Goal: Information Seeking & Learning: Learn about a topic

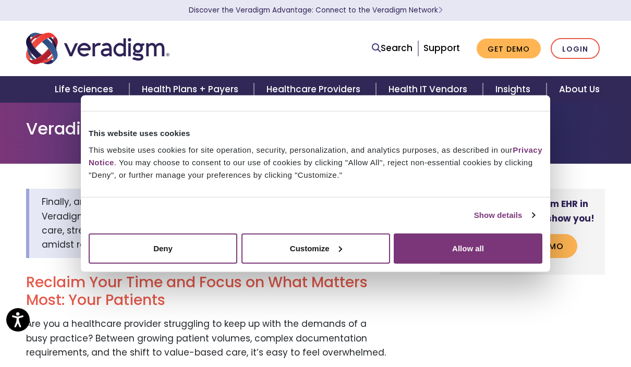
click at [499, 252] on button "Allow all" at bounding box center [467, 248] width 149 height 30
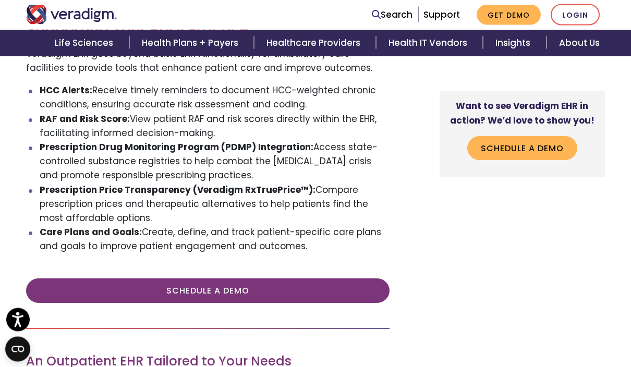
scroll to position [998, 0]
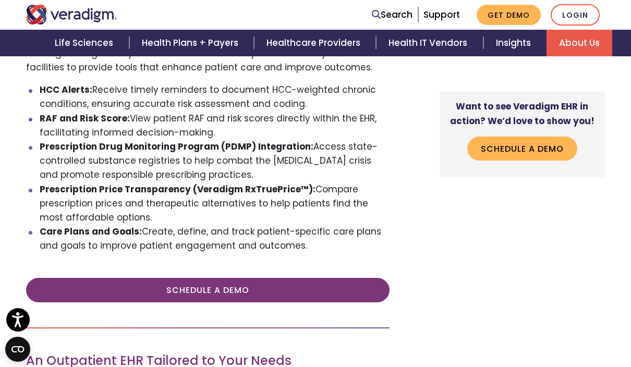
click at [573, 45] on link "About Us" at bounding box center [579, 43] width 66 height 27
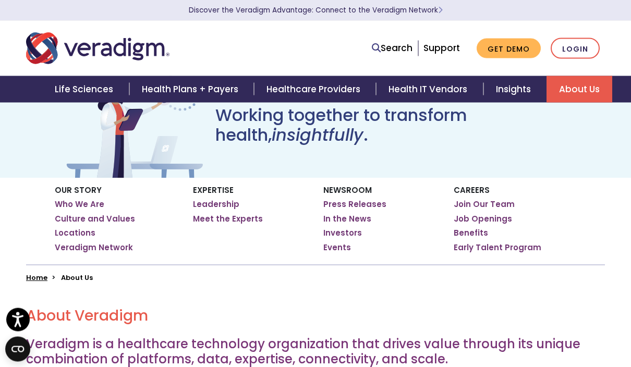
scroll to position [53, 0]
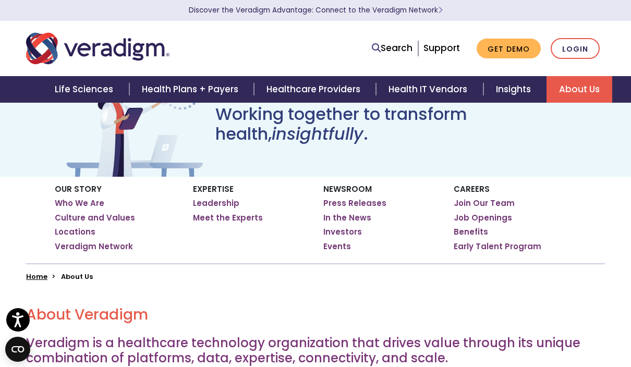
click at [208, 206] on link "Leadership" at bounding box center [216, 203] width 46 height 10
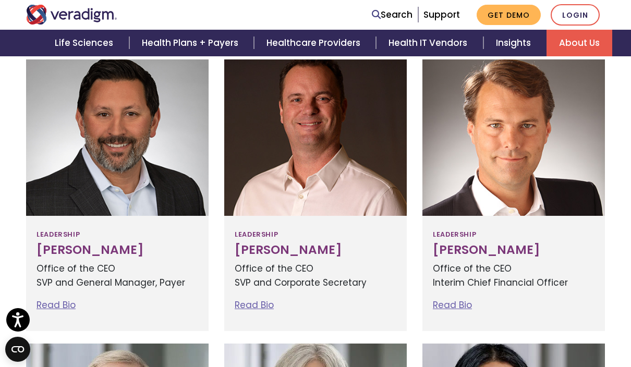
scroll to position [342, 0]
click at [248, 299] on link "Read Bio" at bounding box center [254, 305] width 39 height 13
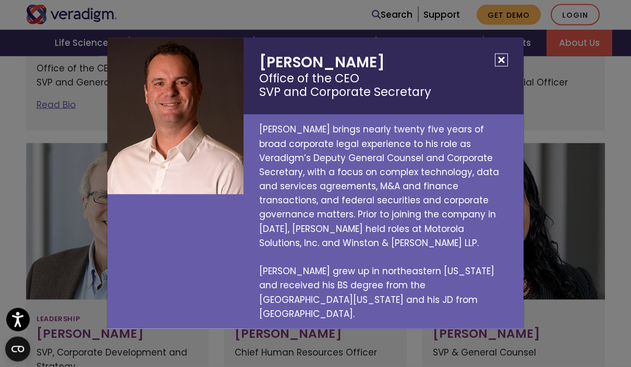
click at [507, 67] on button "Close" at bounding box center [501, 60] width 13 height 13
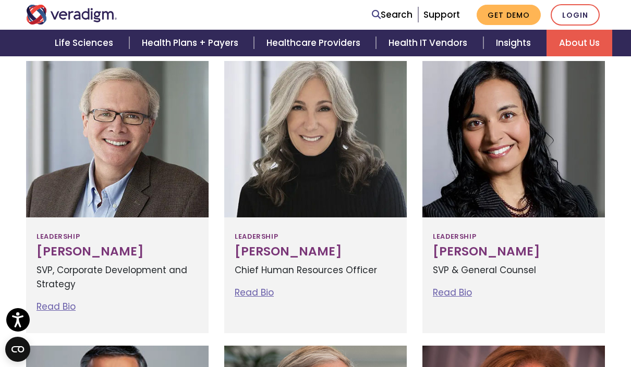
scroll to position [591, 0]
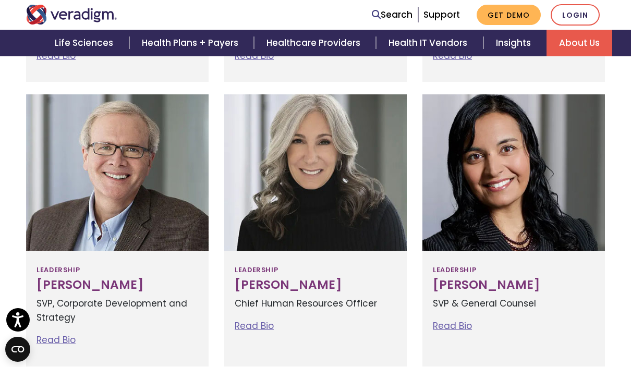
click at [54, 328] on div "Leadership Richard Elmore SVP, Corporate Development and Strategy Read Bio Rich…" at bounding box center [117, 308] width 182 height 115
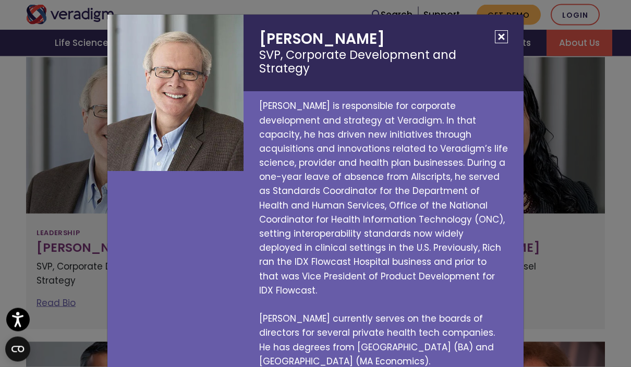
scroll to position [630, 0]
click at [171, 122] on div at bounding box center [175, 93] width 136 height 156
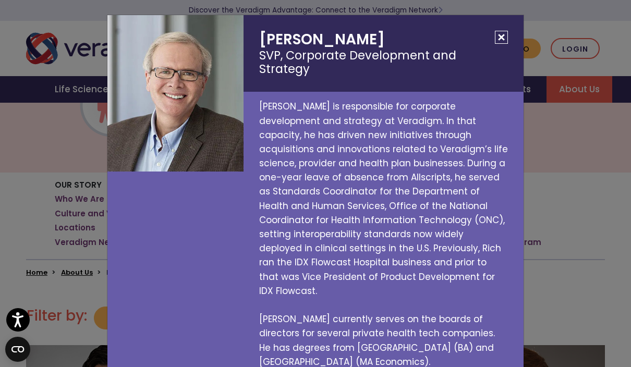
scroll to position [56, 0]
click at [501, 39] on button "Close" at bounding box center [501, 37] width 13 height 13
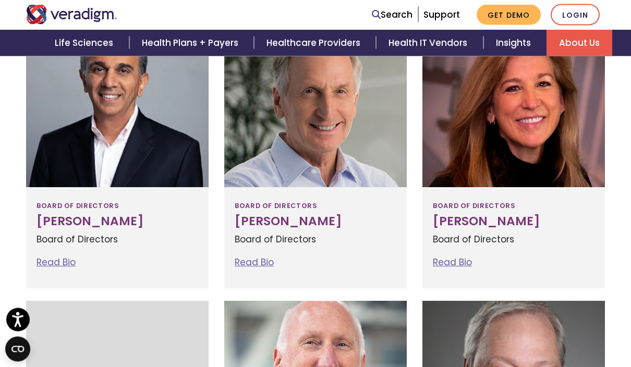
scroll to position [940, 0]
click at [459, 257] on link "Read Bio" at bounding box center [452, 262] width 39 height 13
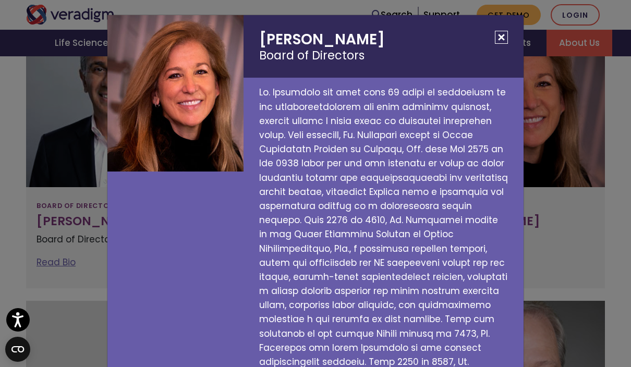
click at [48, 225] on div "Susan Rodriguez Board of Directors" at bounding box center [315, 183] width 631 height 367
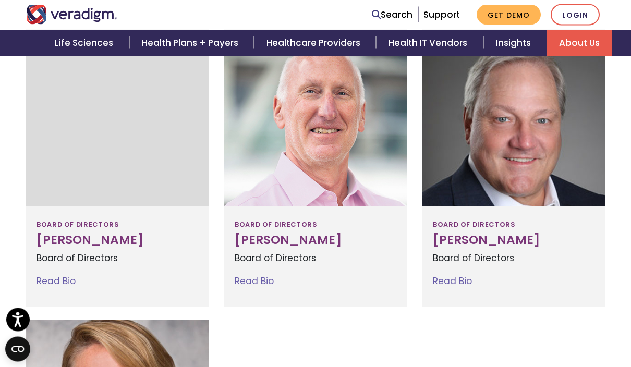
scroll to position [1191, 0]
click at [59, 276] on link "Read Bio" at bounding box center [55, 280] width 39 height 13
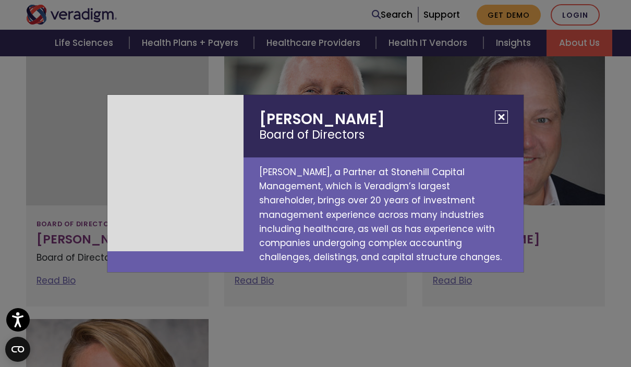
click at [570, 281] on div "Jonathan Sacks Board of Directors Jonathan Sacks, a Partner at Stonehill Capita…" at bounding box center [315, 183] width 631 height 367
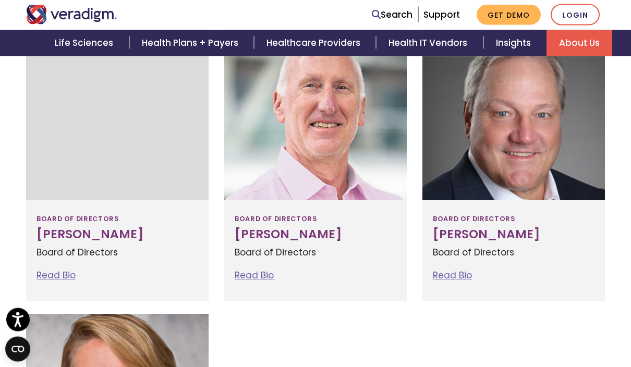
scroll to position [1197, 0]
click at [248, 269] on link "Read Bio" at bounding box center [254, 275] width 39 height 13
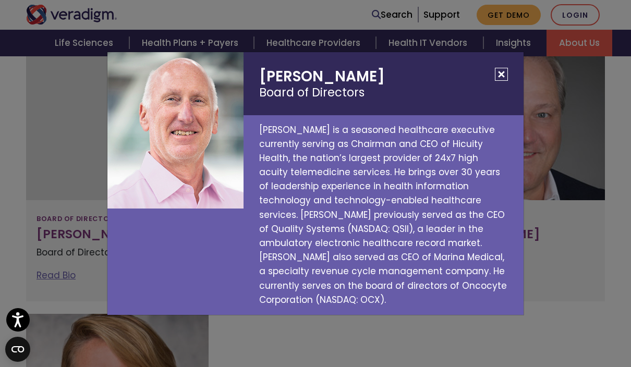
click at [564, 294] on div "Louis Silverman Board of Directors Louis Silverman is a seasoned healthcare exe…" at bounding box center [315, 183] width 631 height 367
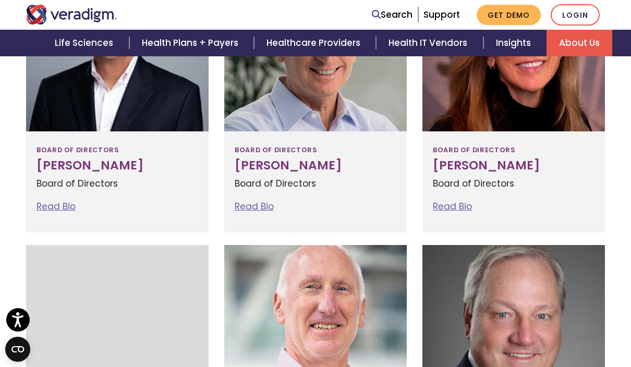
scroll to position [994, 0]
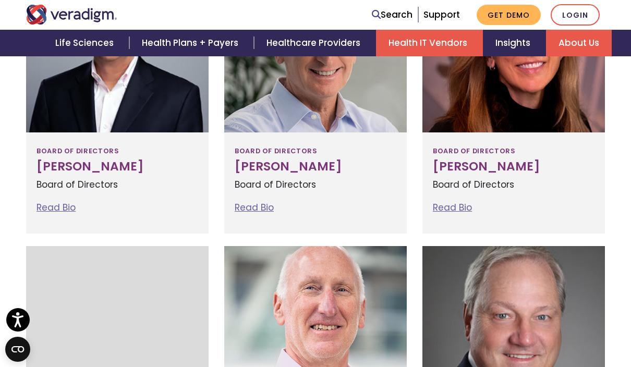
click at [132, 132] on div "Board of Directors Vinit Asar Board of Directors Read Bio Vinit Asar Board of D…" at bounding box center [117, 182] width 182 height 101
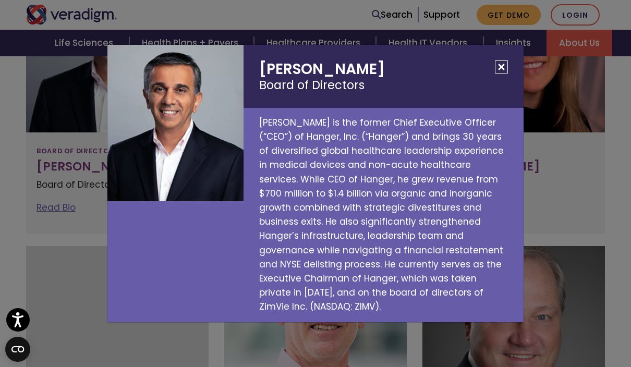
click at [496, 73] on button "Close" at bounding box center [501, 66] width 13 height 13
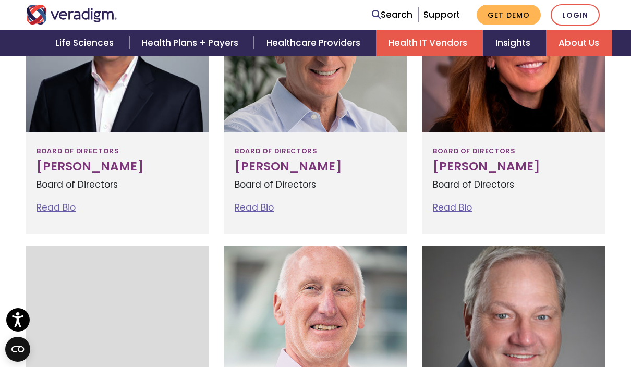
click at [439, 43] on link "Health IT Vendors" at bounding box center [429, 43] width 107 height 27
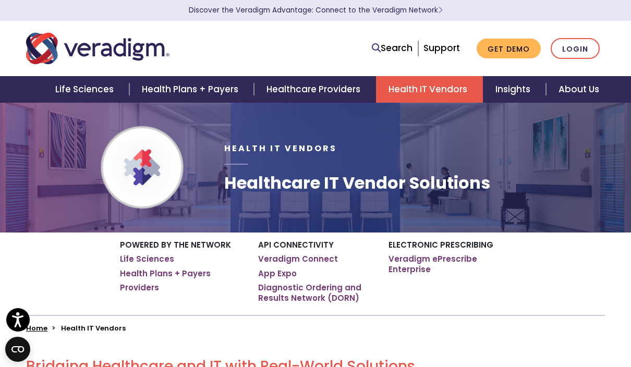
click at [176, 272] on link "Health Plans + Payers" at bounding box center [165, 273] width 91 height 10
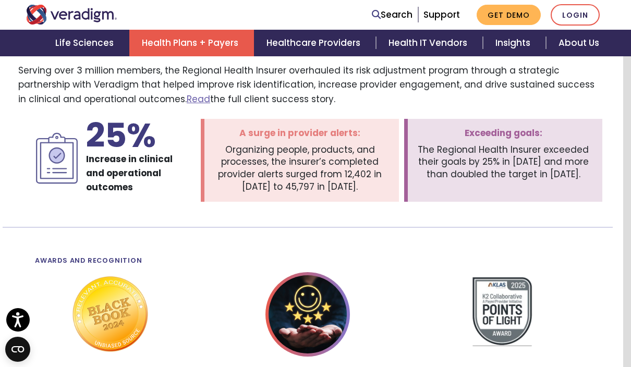
scroll to position [1706, 8]
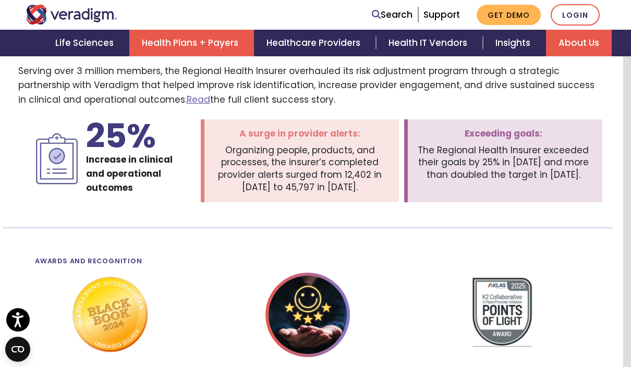
click at [578, 40] on link "About Us" at bounding box center [579, 43] width 66 height 27
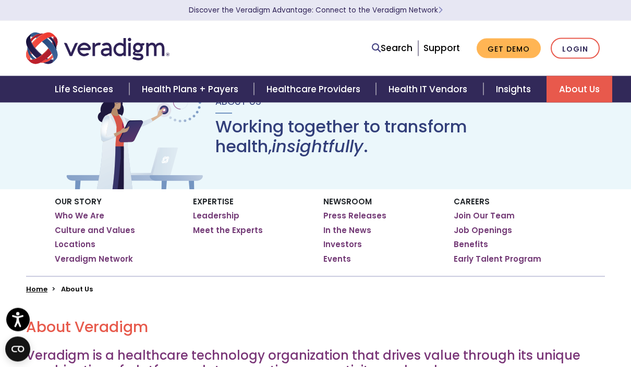
scroll to position [49, 0]
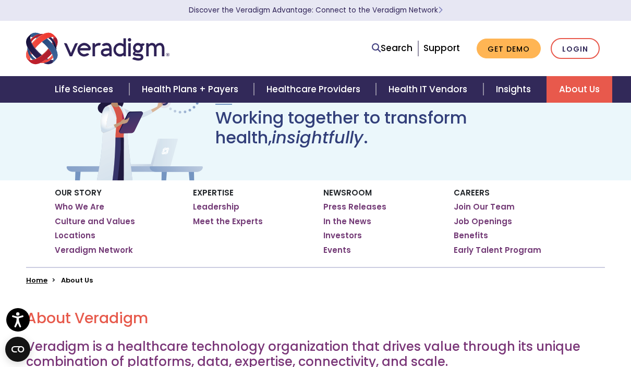
click at [491, 225] on link "Job Openings" at bounding box center [482, 221] width 58 height 10
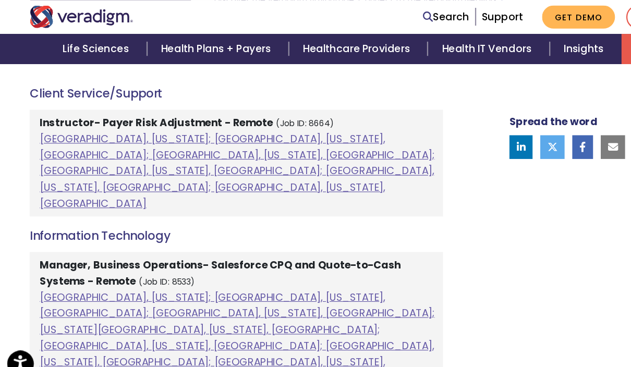
scroll to position [619, 0]
click at [56, 116] on link "[GEOGRAPHIC_DATA], [US_STATE]; [GEOGRAPHIC_DATA], [US_STATE], [GEOGRAPHIC_DATA]…" at bounding box center [208, 150] width 347 height 69
